Goal: Information Seeking & Learning: Stay updated

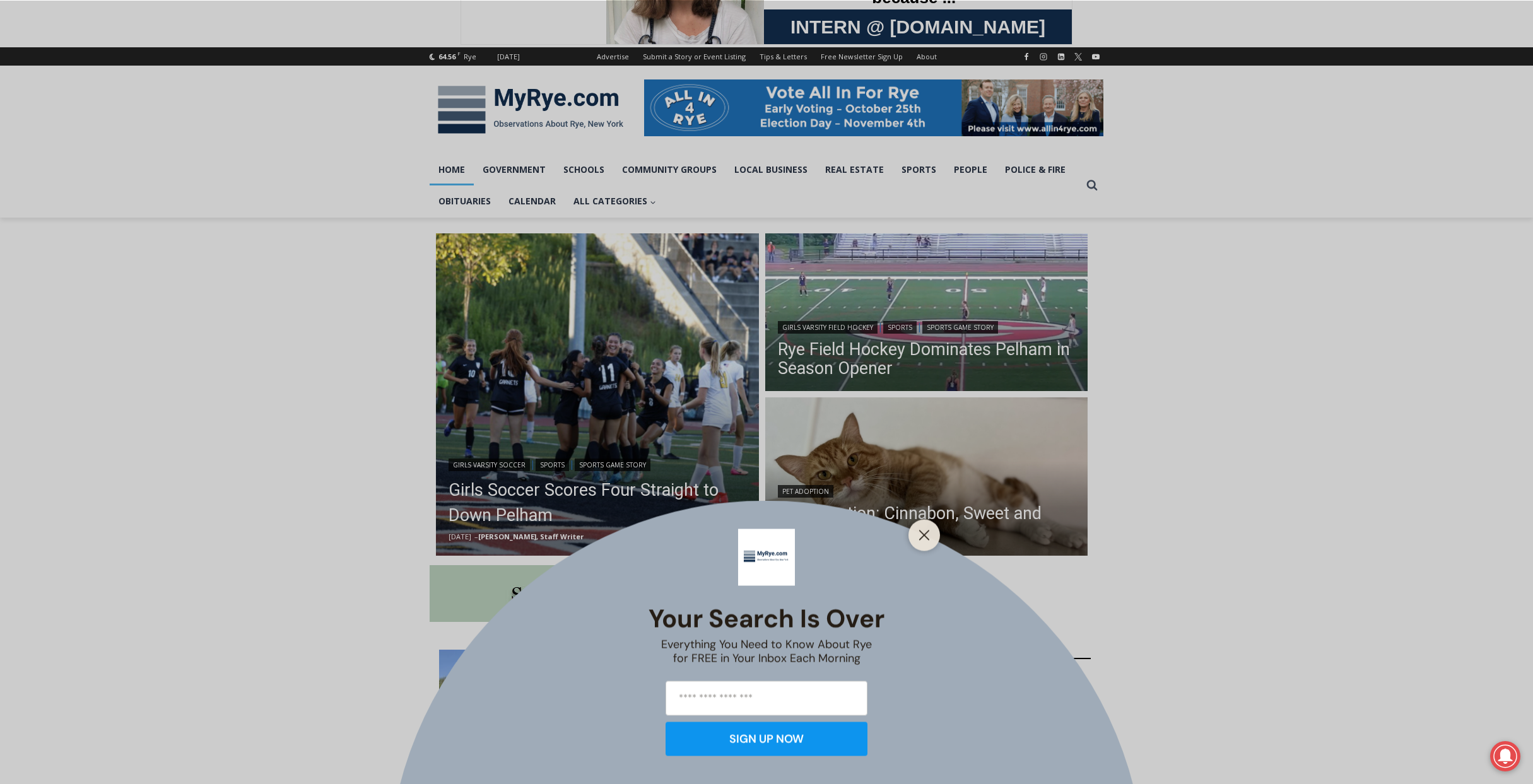
scroll to position [126, 0]
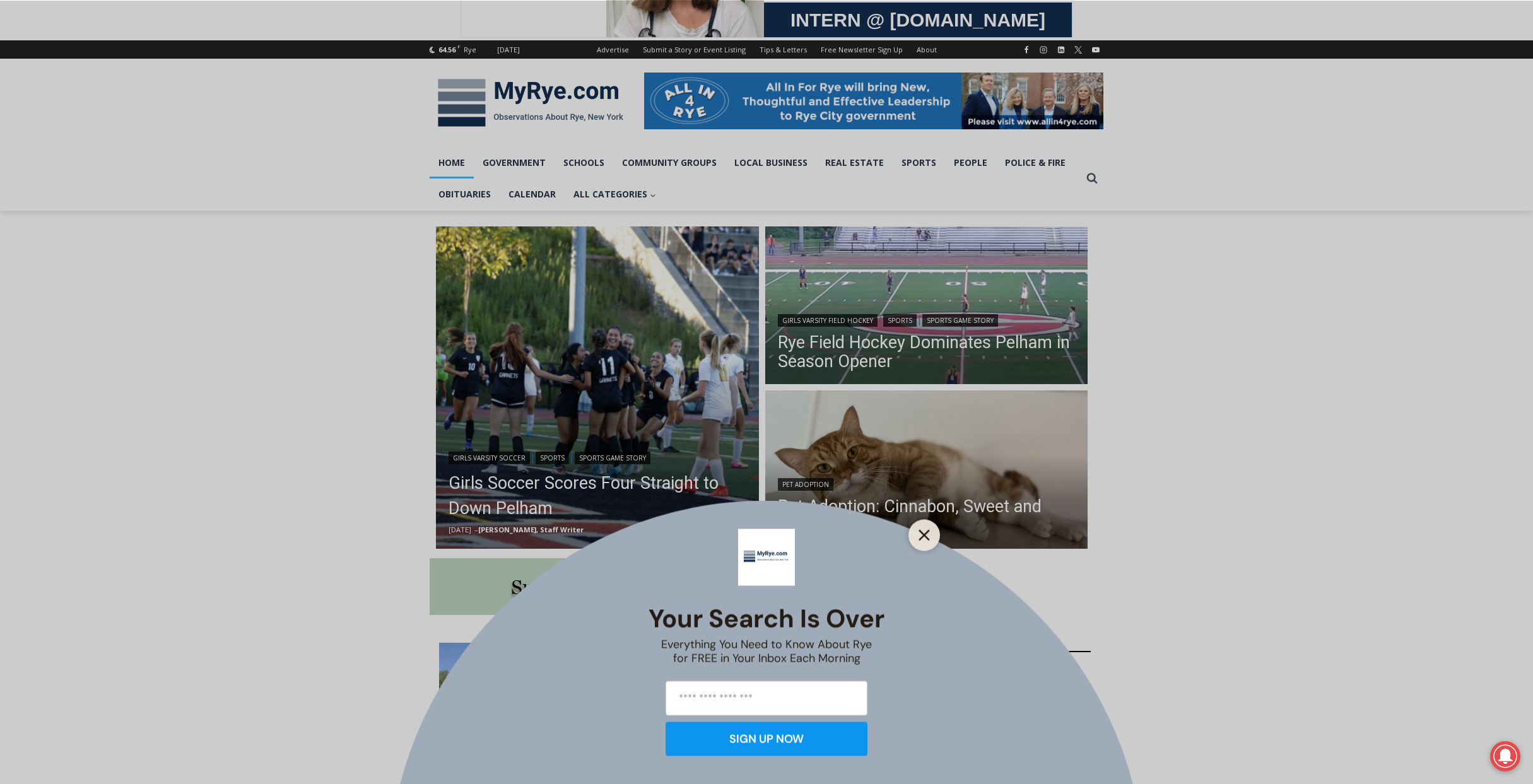
click at [927, 535] on icon "Close" at bounding box center [925, 535] width 11 height 11
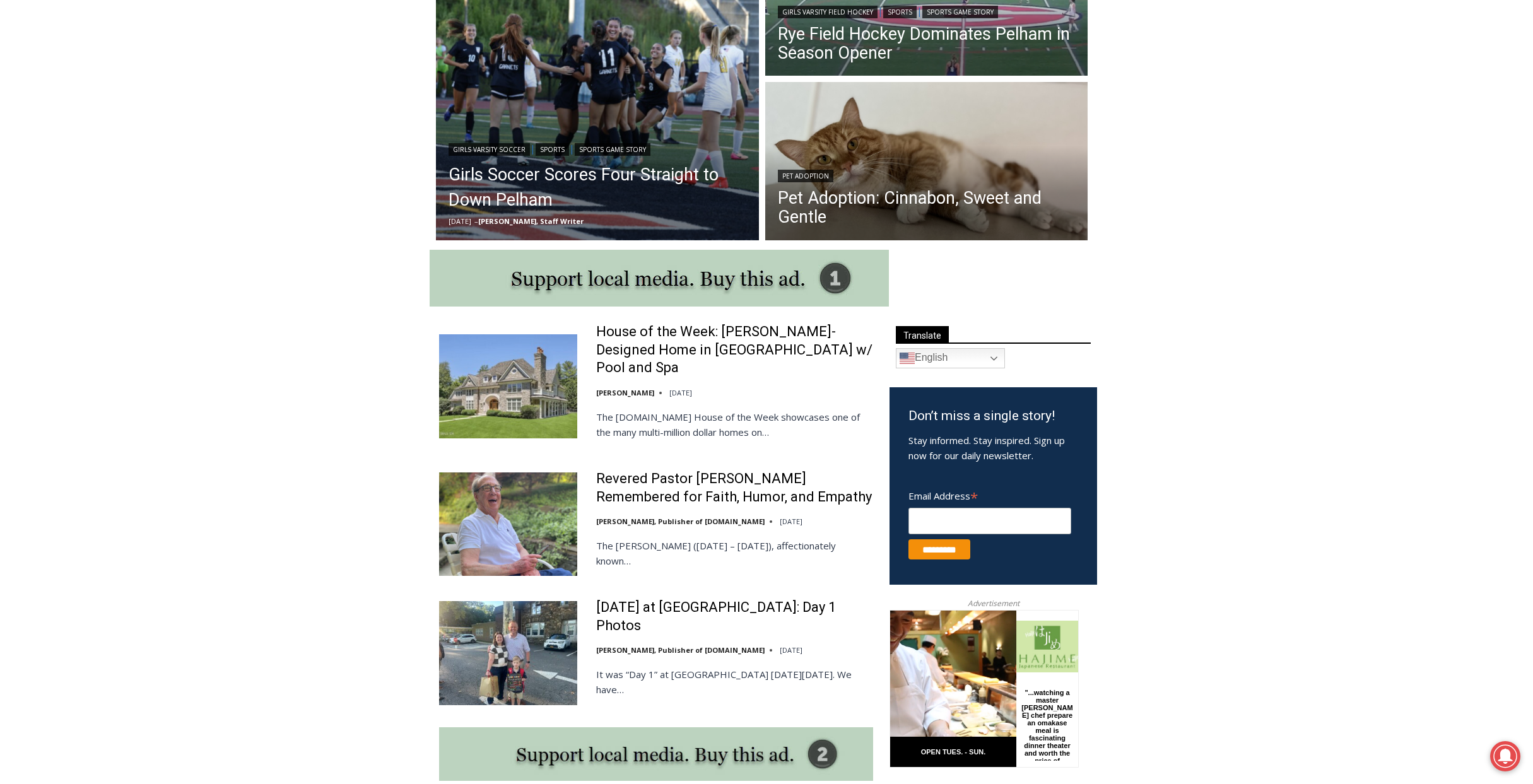
scroll to position [441, 0]
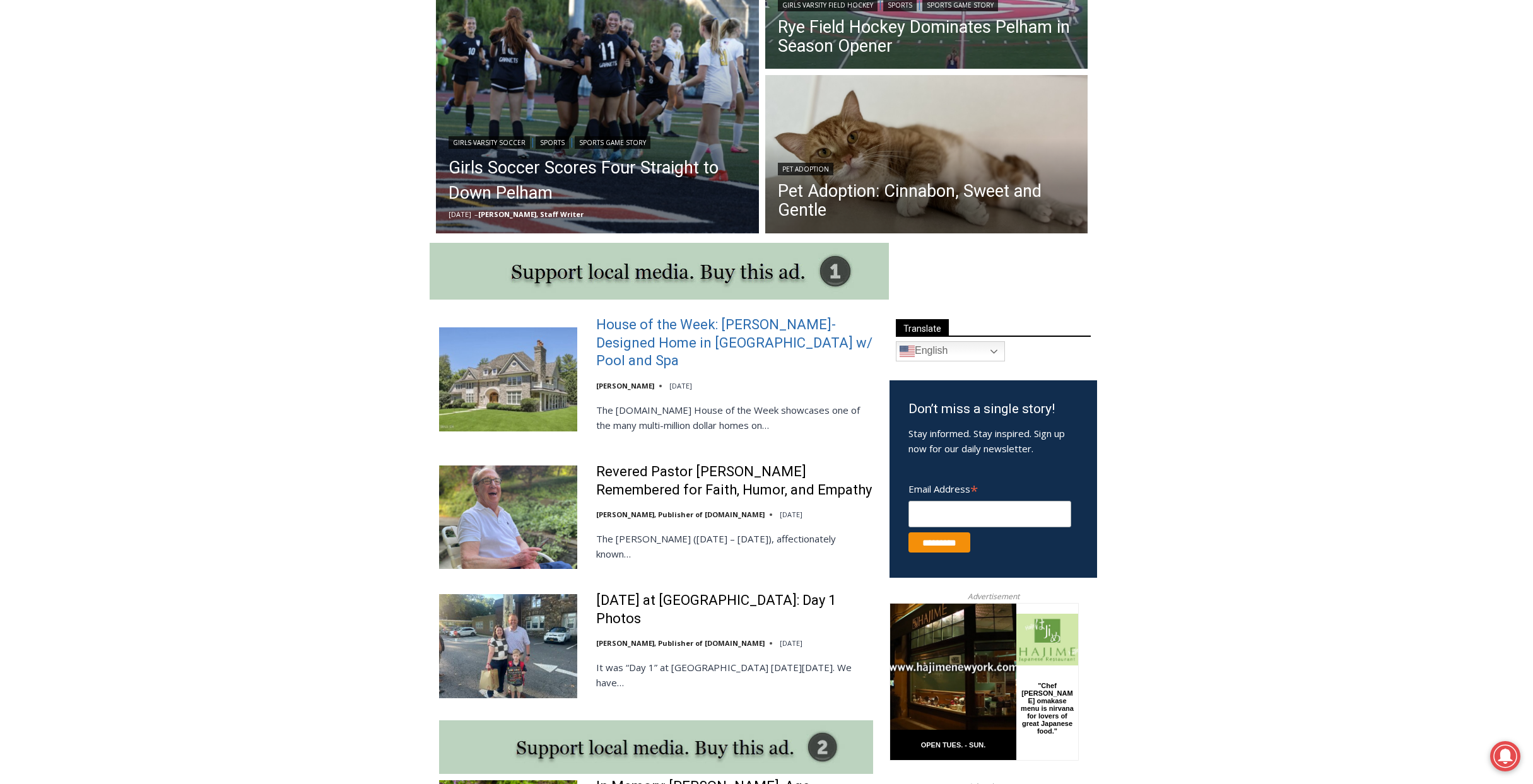
click at [694, 355] on link "House of the Week: Rich Granoff-Designed Home in Greenwich w/ Pool and Spa" at bounding box center [734, 343] width 277 height 54
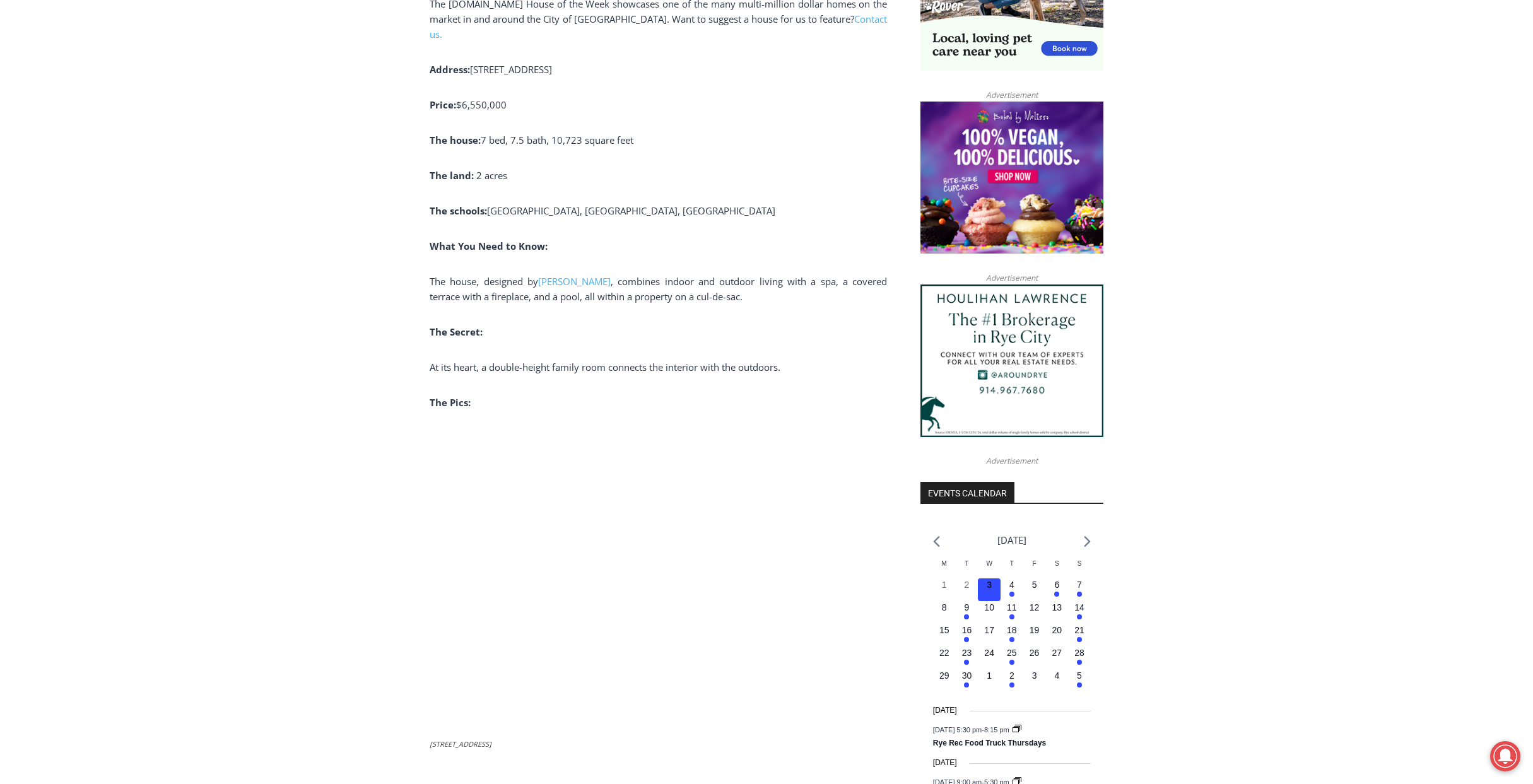
scroll to position [947, 0]
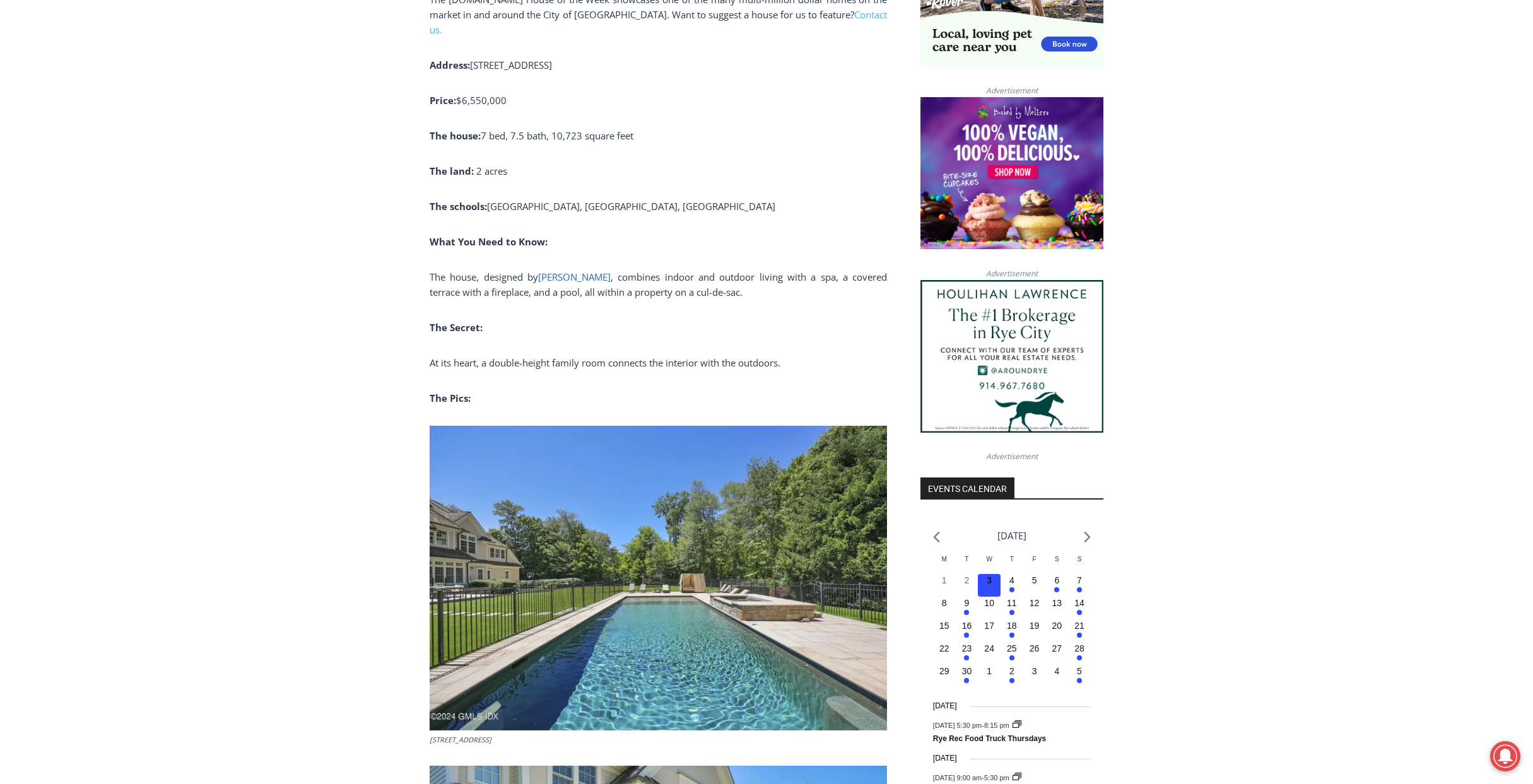
click at [577, 271] on span "Rich Granoff" at bounding box center [574, 276] width 73 height 12
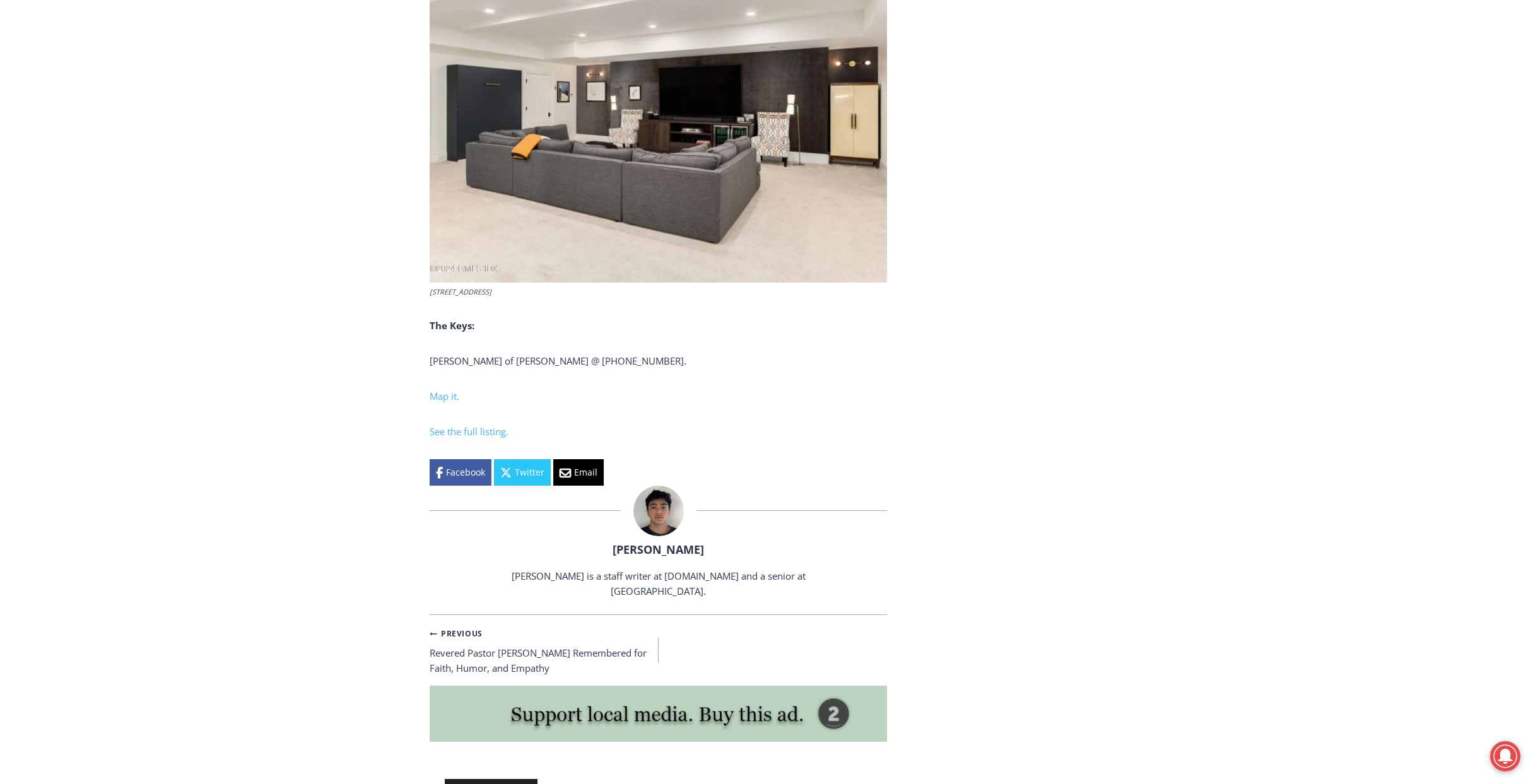
scroll to position [4795, 0]
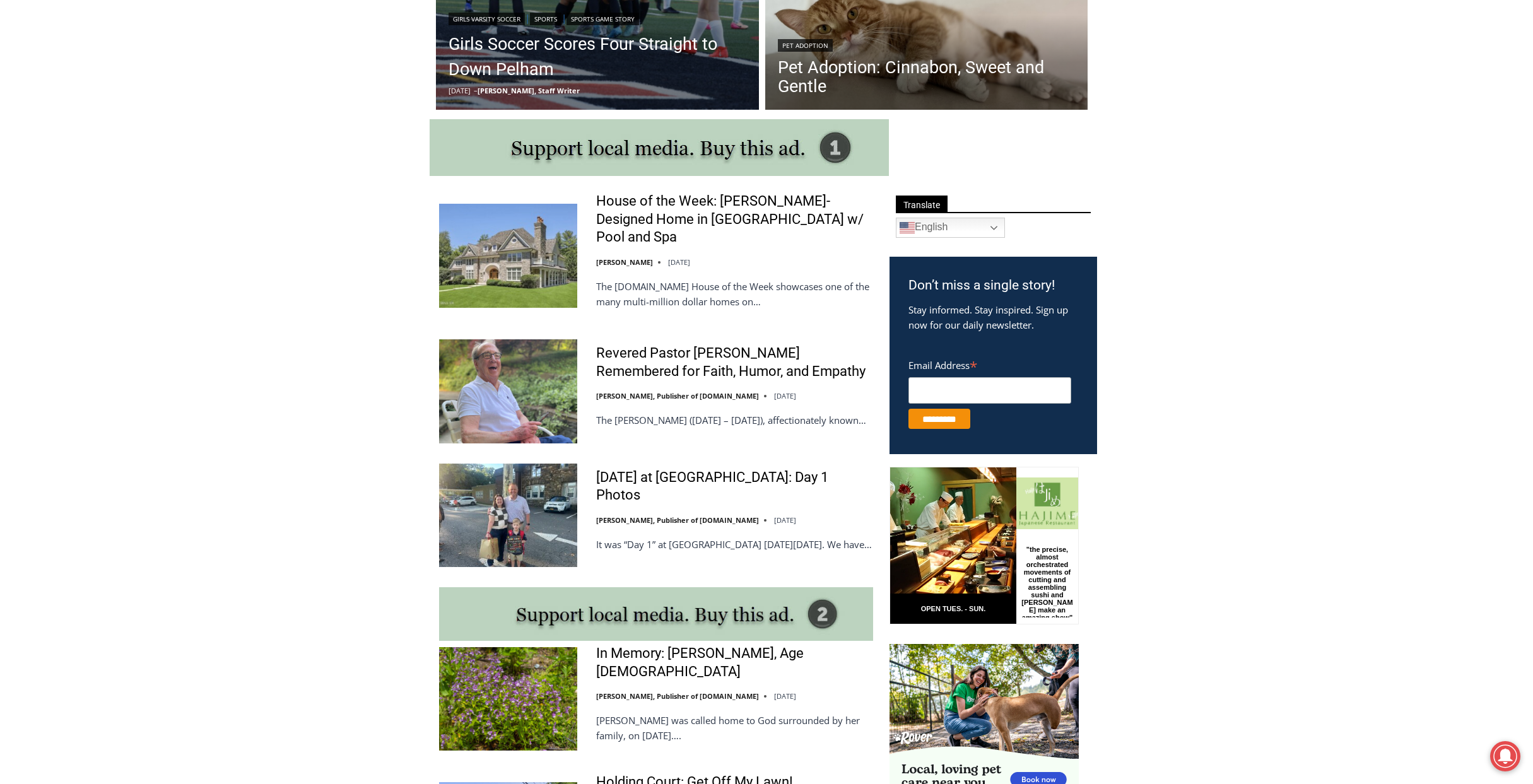
scroll to position [568, 0]
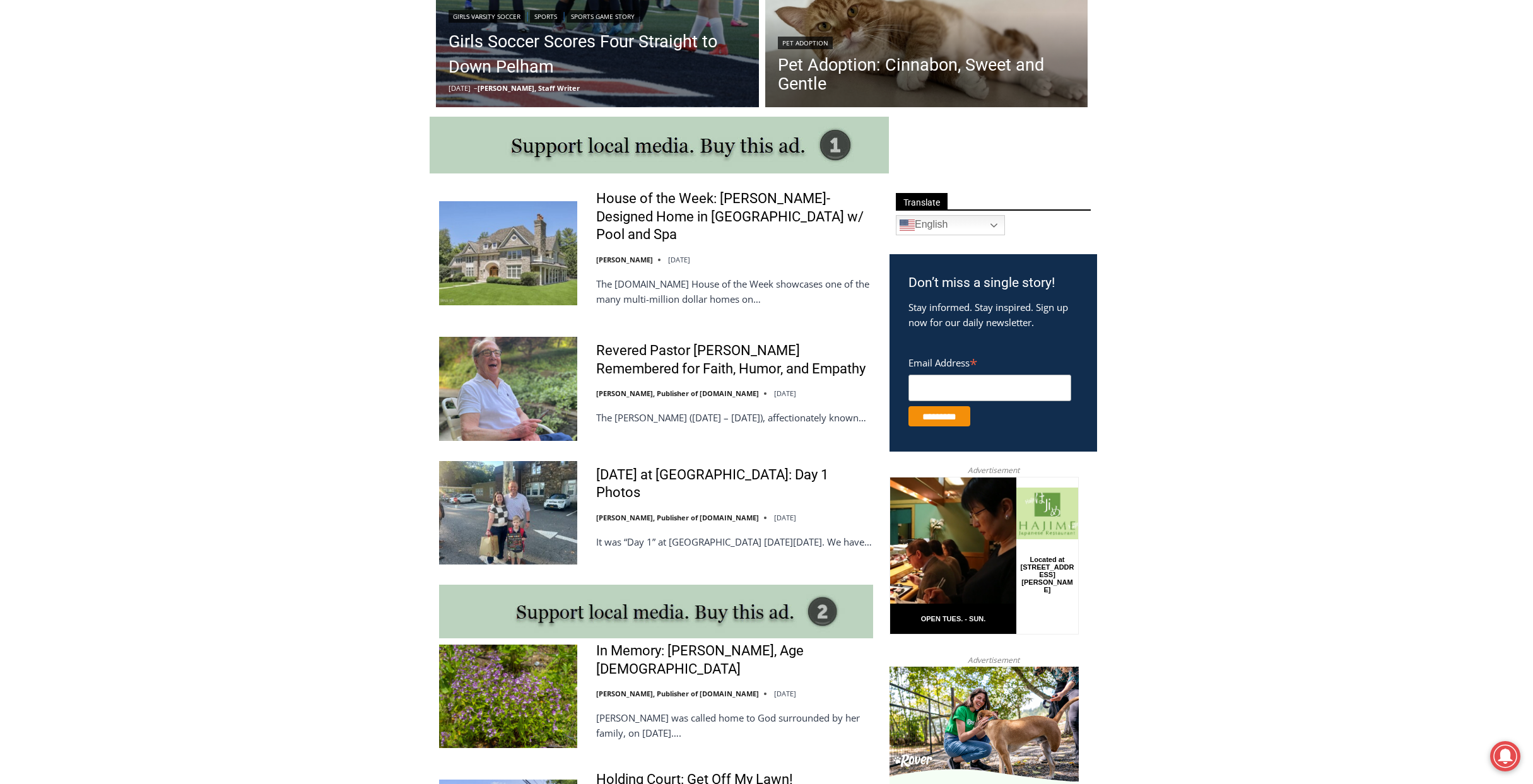
click at [488, 382] on img at bounding box center [508, 388] width 138 height 104
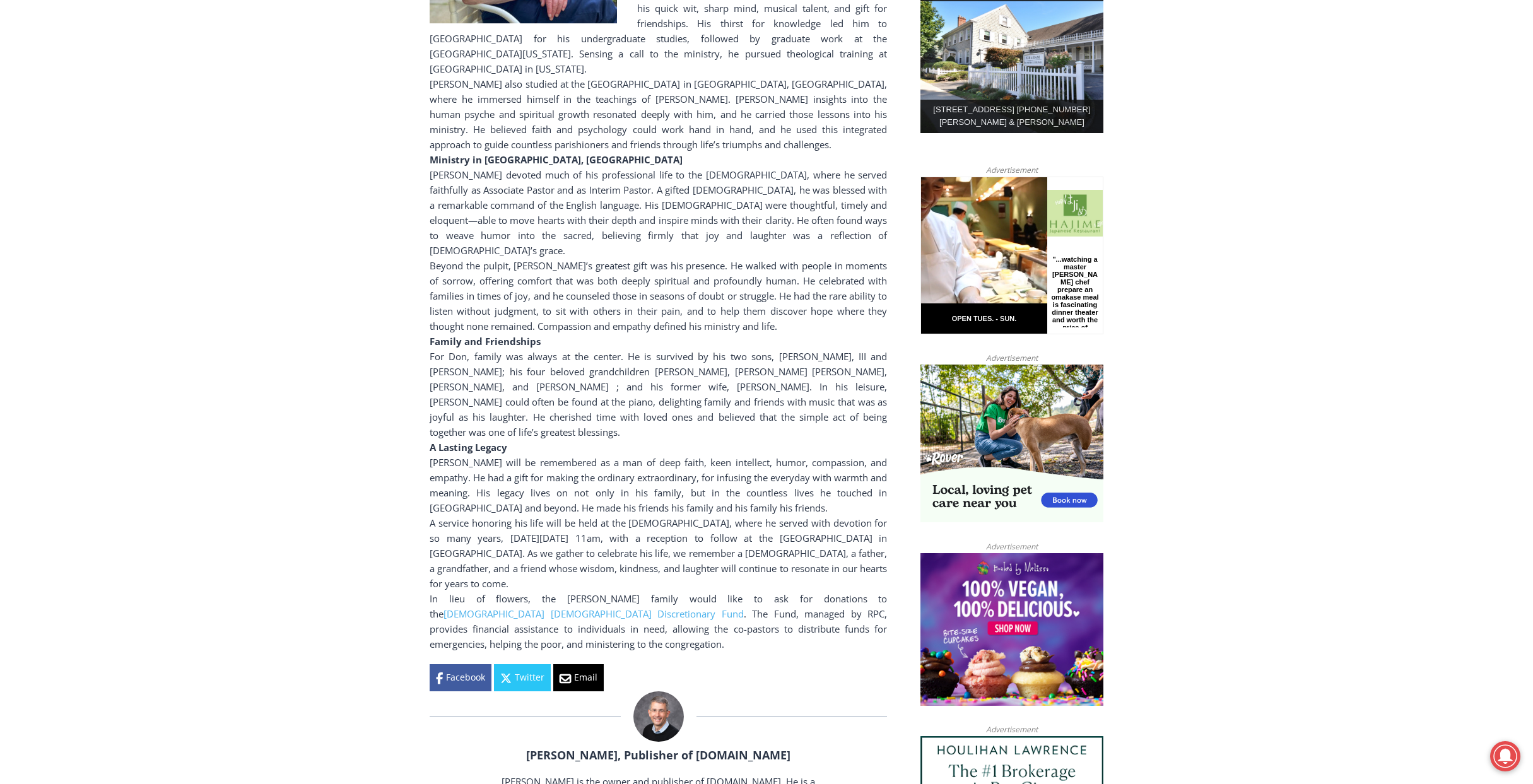
scroll to position [694, 0]
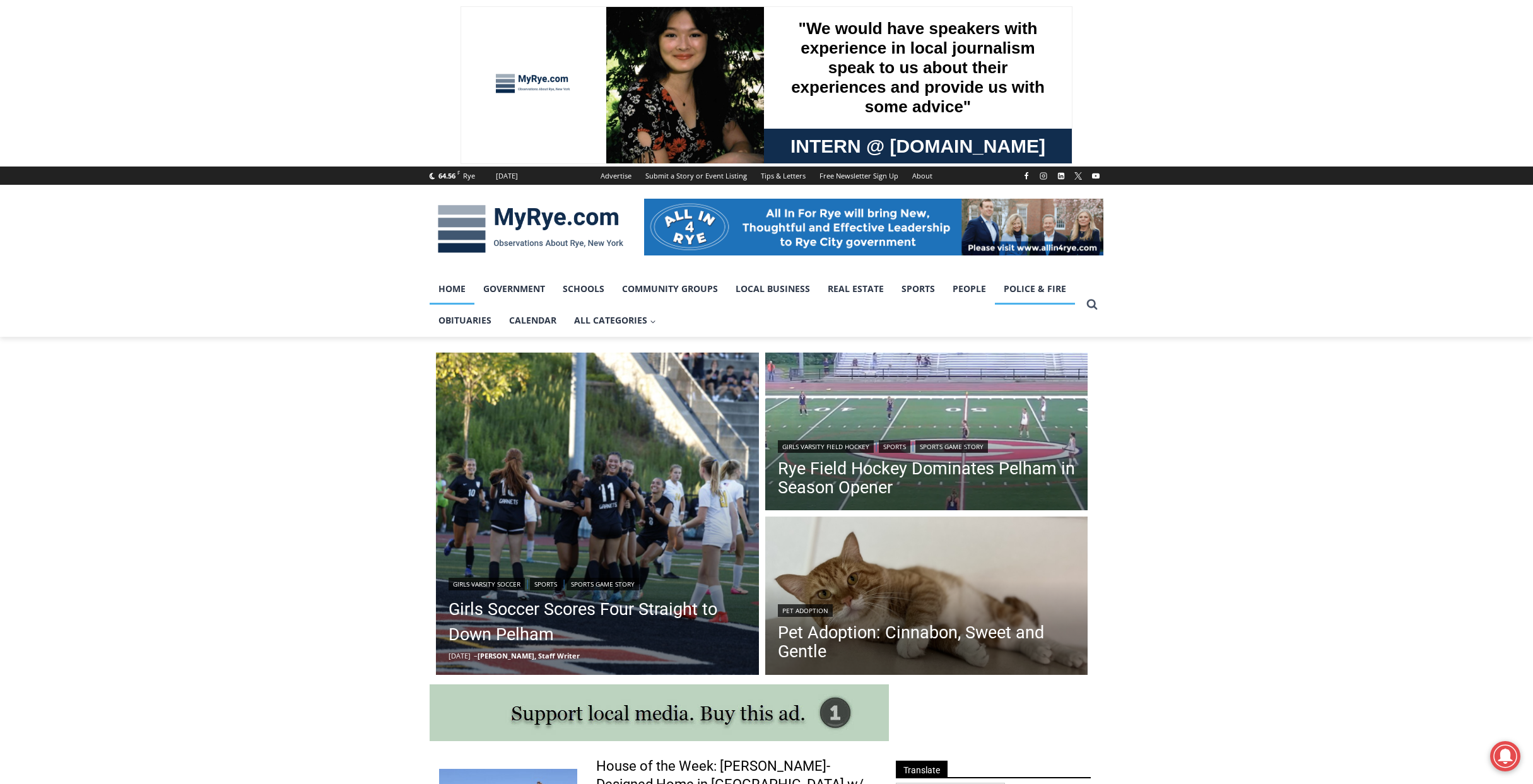
click at [1039, 298] on link "Police & Fire" at bounding box center [1035, 289] width 80 height 32
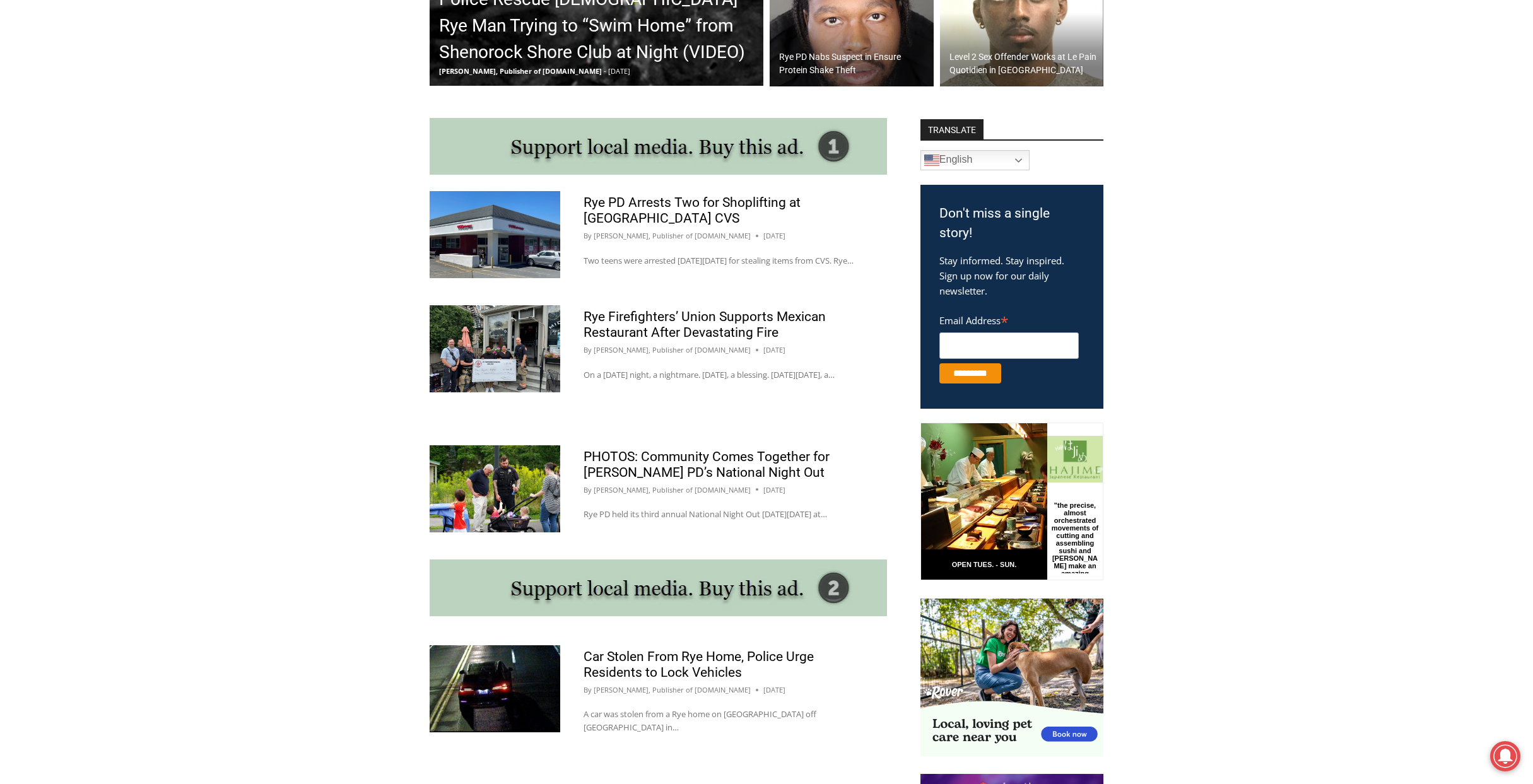
scroll to position [631, 0]
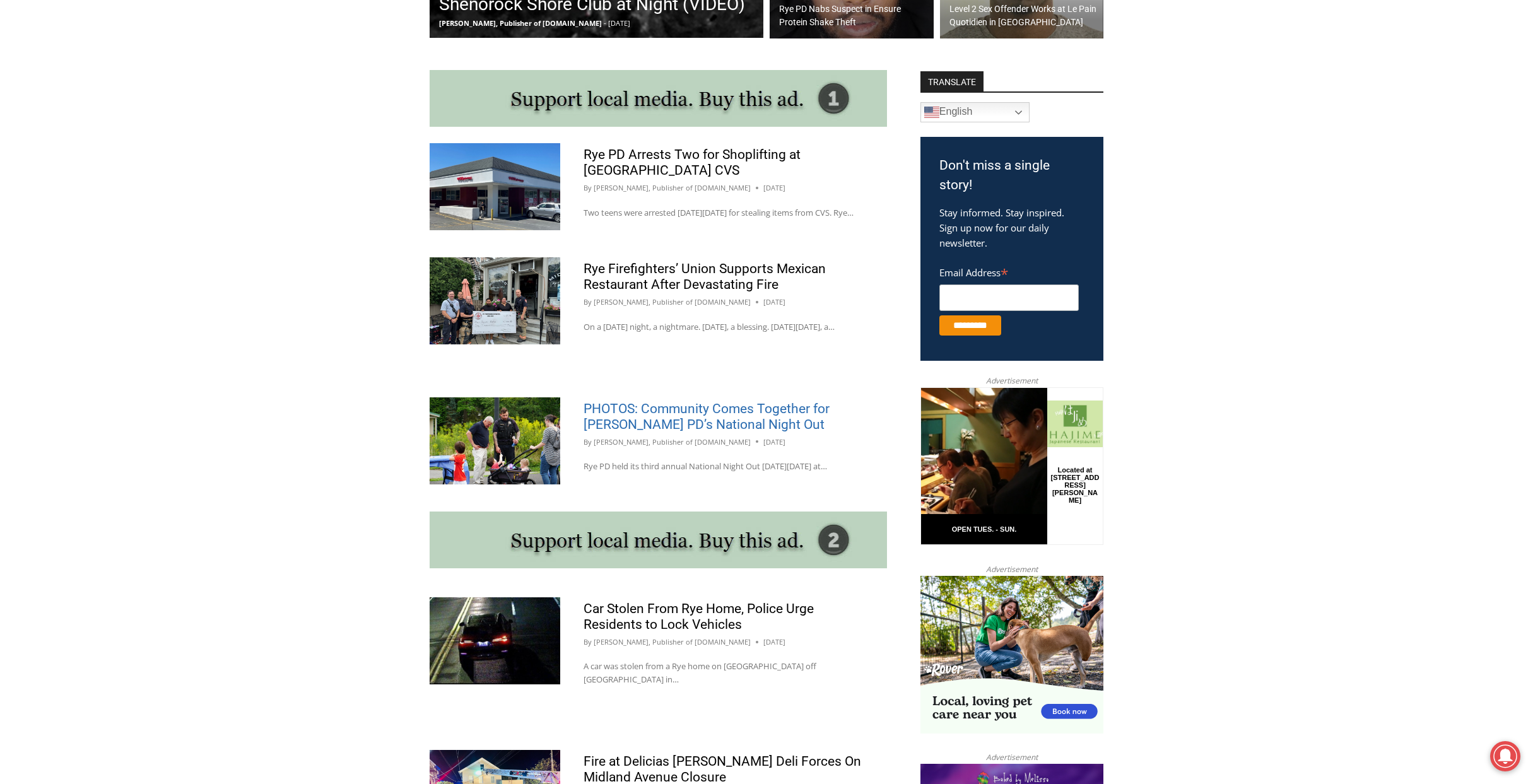
click at [627, 432] on link "PHOTOS: Community Comes Together for [PERSON_NAME] PD’s National Night Out" at bounding box center [706, 417] width 246 height 31
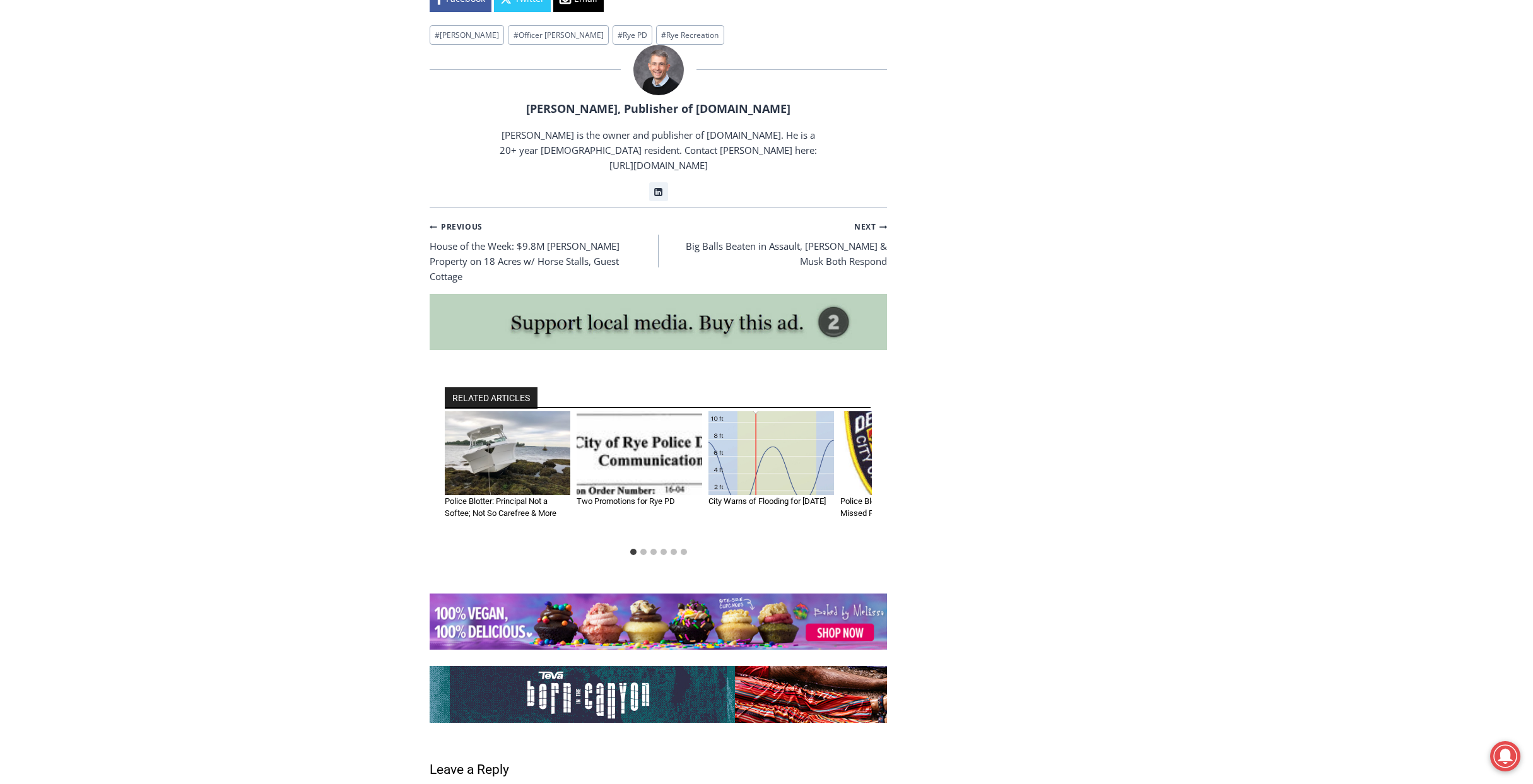
scroll to position [5741, 0]
